Goal: Find specific page/section: Find specific page/section

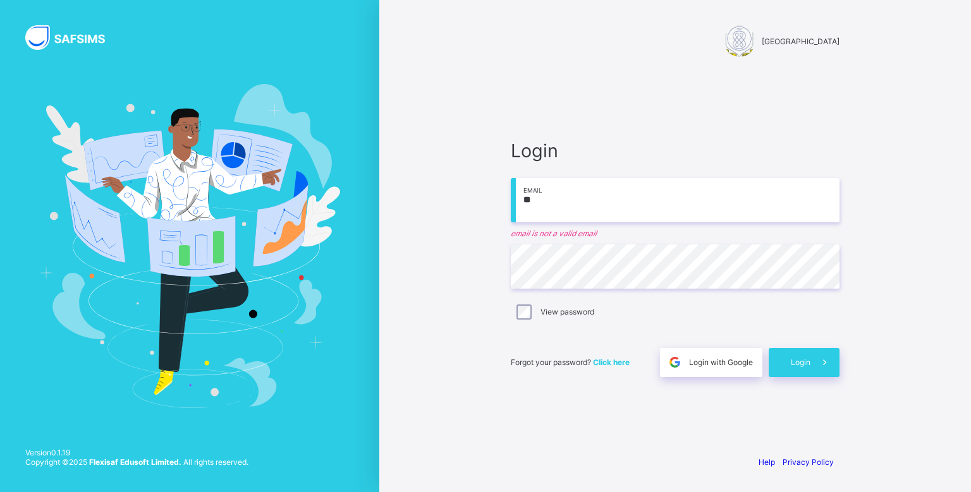
type input "*"
paste input "**********"
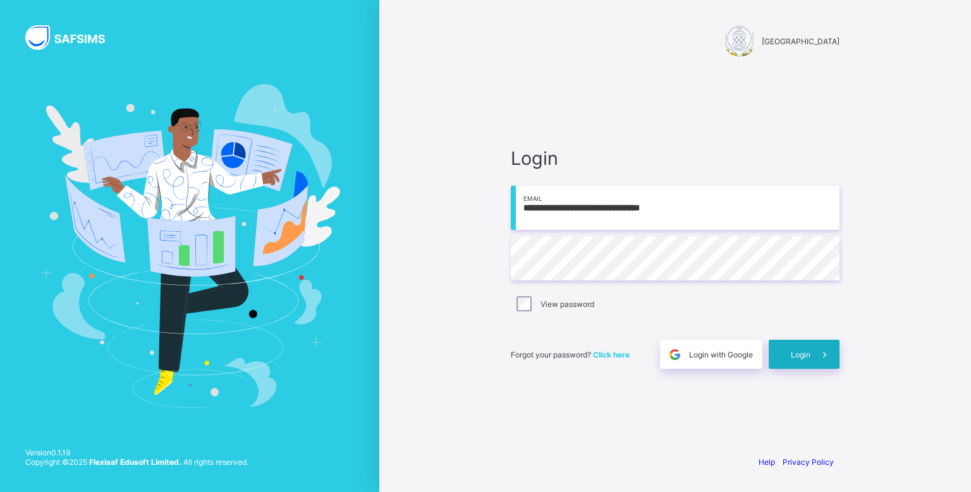
type input "**********"
click at [834, 360] on span at bounding box center [824, 354] width 29 height 29
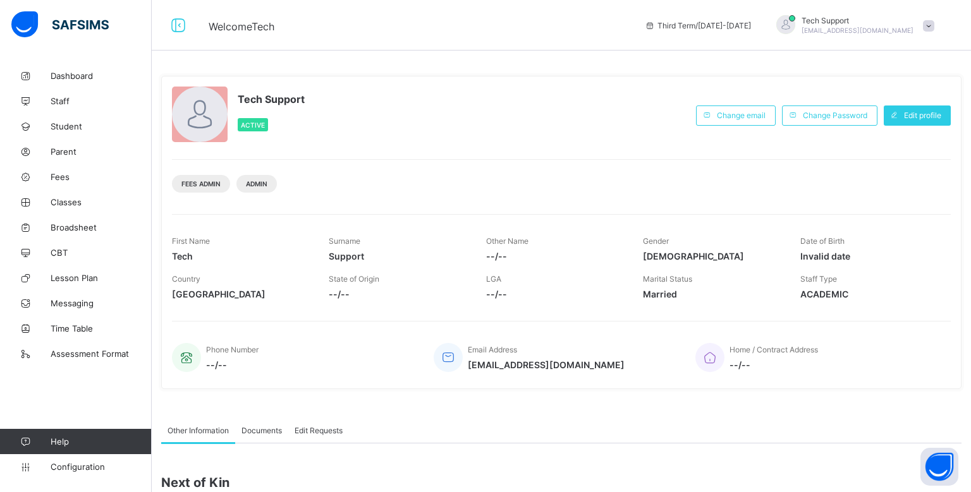
click at [479, 173] on div "Fees Admin Admin" at bounding box center [561, 179] width 779 height 40
click at [69, 226] on span "Broadsheet" at bounding box center [101, 228] width 101 height 10
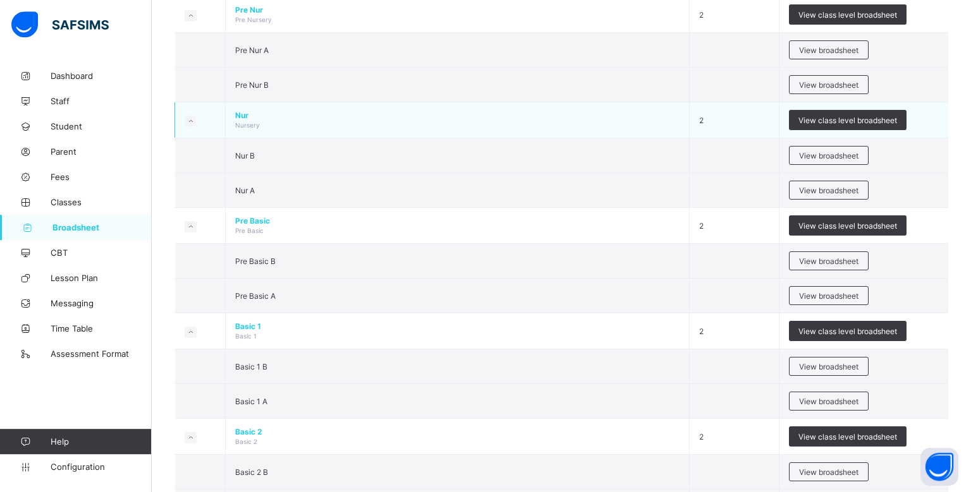
scroll to position [154, 0]
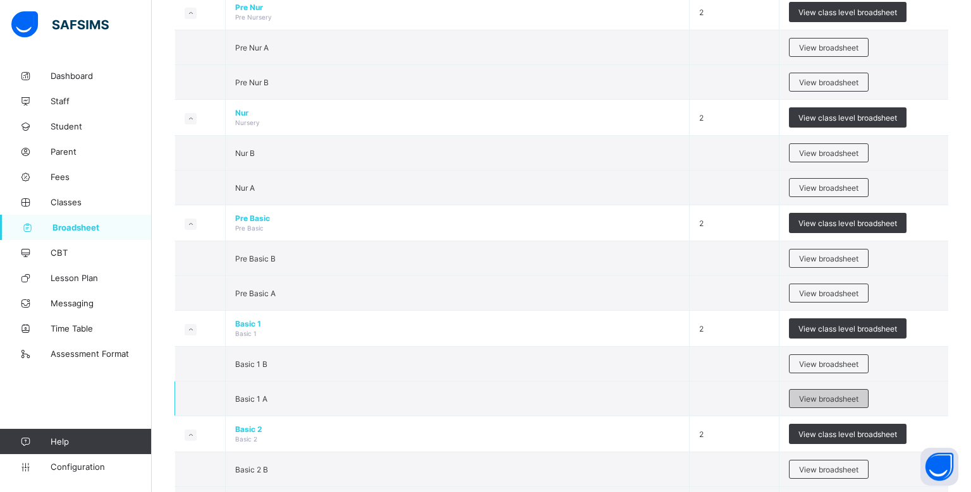
click at [794, 390] on div "View broadsheet" at bounding box center [829, 398] width 80 height 19
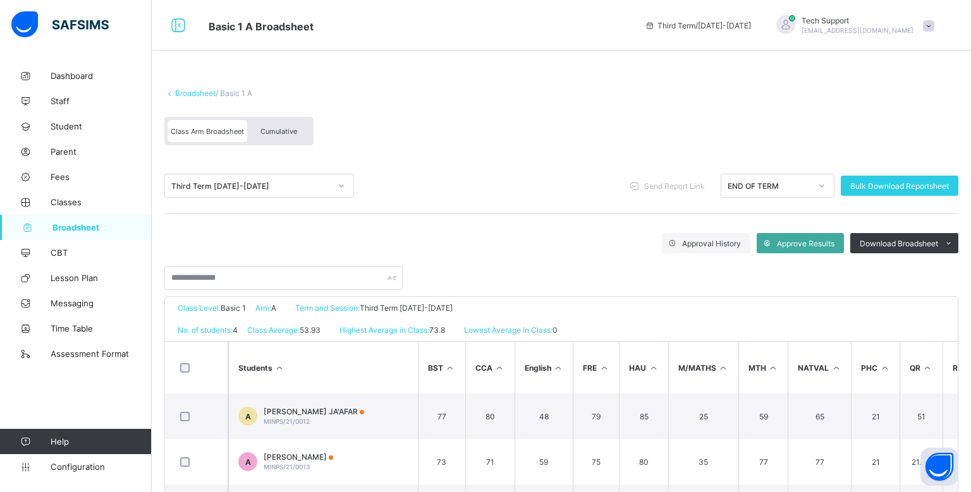
click at [292, 140] on div "Cumulative" at bounding box center [278, 131] width 63 height 22
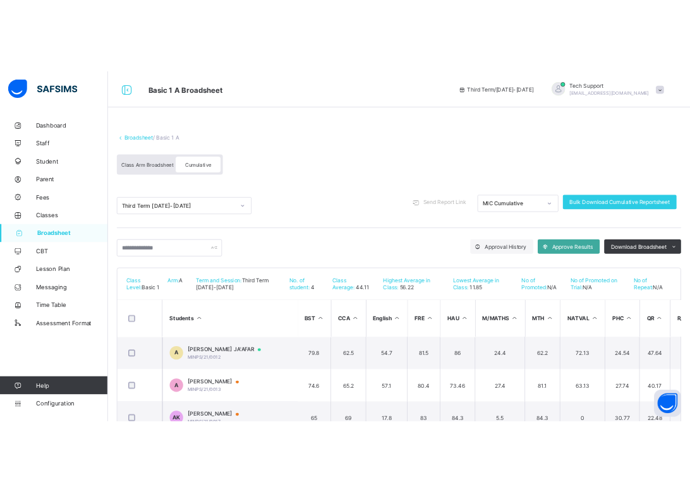
scroll to position [88, 0]
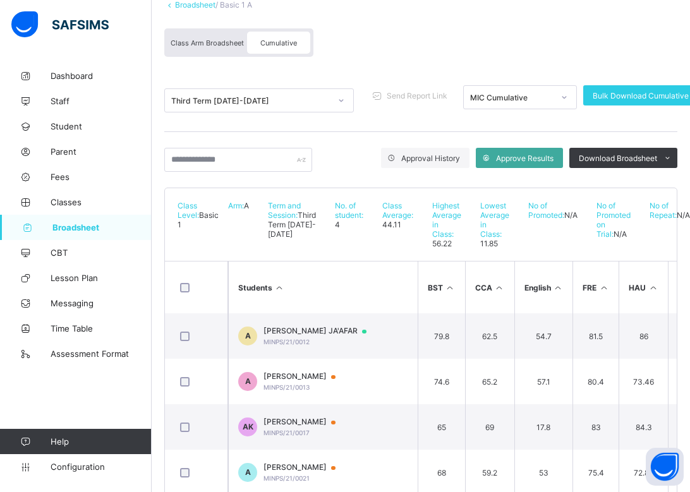
click at [375, 63] on div "Class Arm Broadsheet Cumulative" at bounding box center [420, 45] width 513 height 47
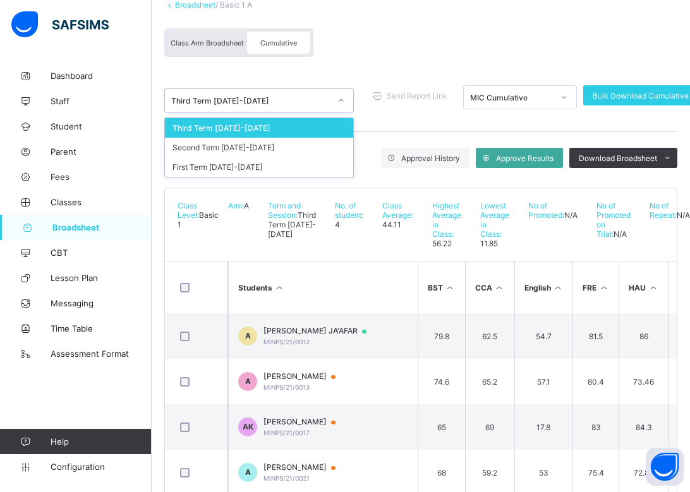
click at [305, 98] on div "Third Term [DATE]-[DATE]" at bounding box center [250, 100] width 159 height 9
click at [300, 144] on div "Second Term [DATE]-[DATE]" at bounding box center [259, 148] width 188 height 20
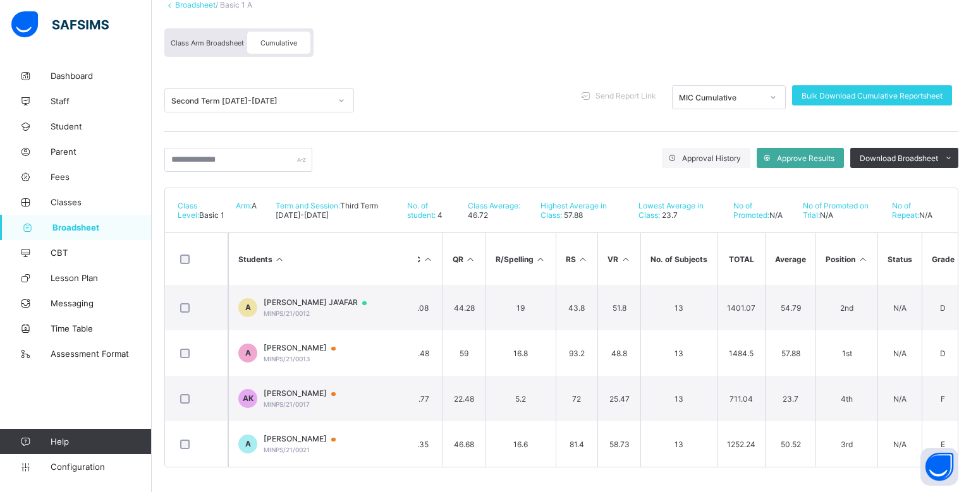
scroll to position [0, 0]
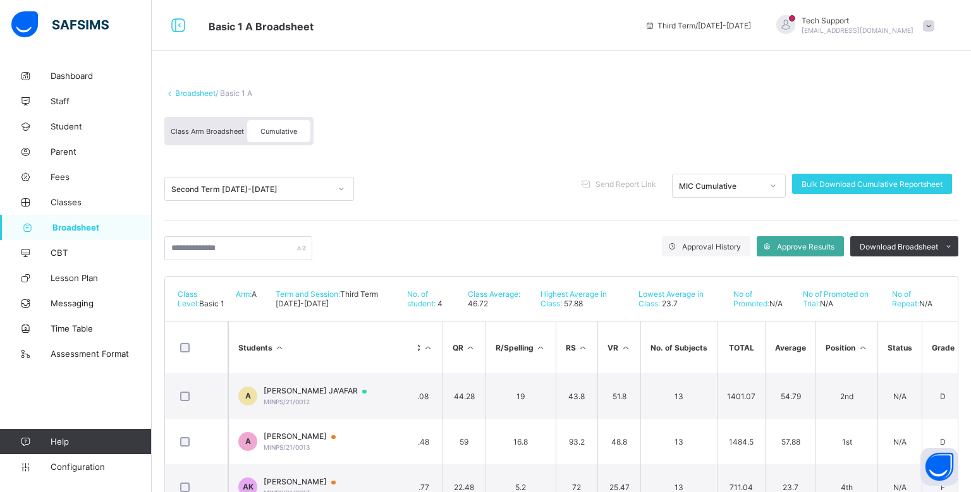
click at [879, 26] on div "Tech Support [EMAIL_ADDRESS][DOMAIN_NAME]" at bounding box center [858, 25] width 112 height 19
click at [879, 172] on span "Logout" at bounding box center [892, 170] width 83 height 15
